Goal: Task Accomplishment & Management: Manage account settings

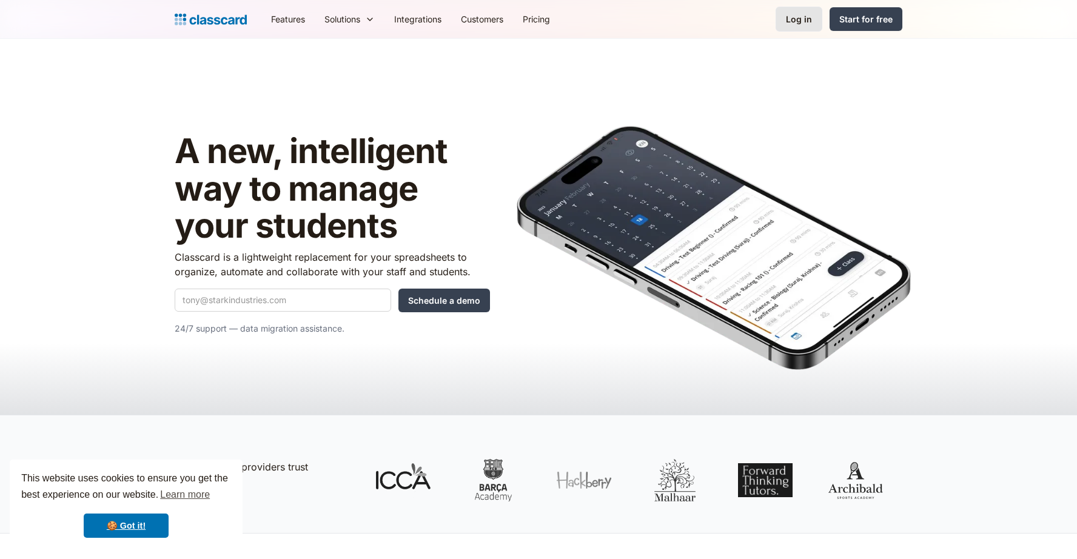
click at [798, 20] on div "Log in" at bounding box center [799, 19] width 26 height 13
click at [790, 27] on link "Log in" at bounding box center [799, 19] width 47 height 25
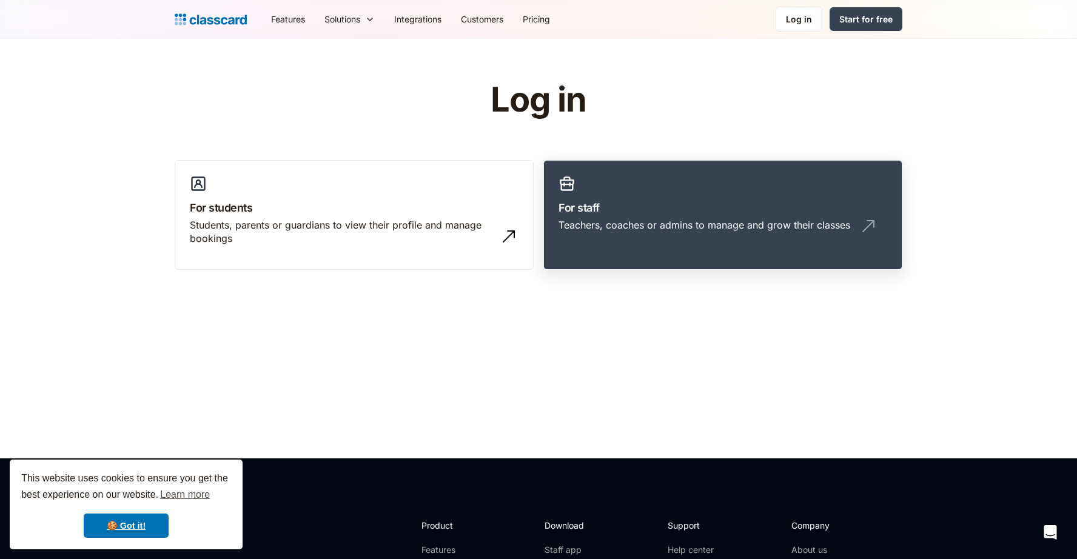
click at [607, 201] on h3 "For staff" at bounding box center [723, 208] width 329 height 16
